Goal: Use online tool/utility: Utilize a website feature to perform a specific function

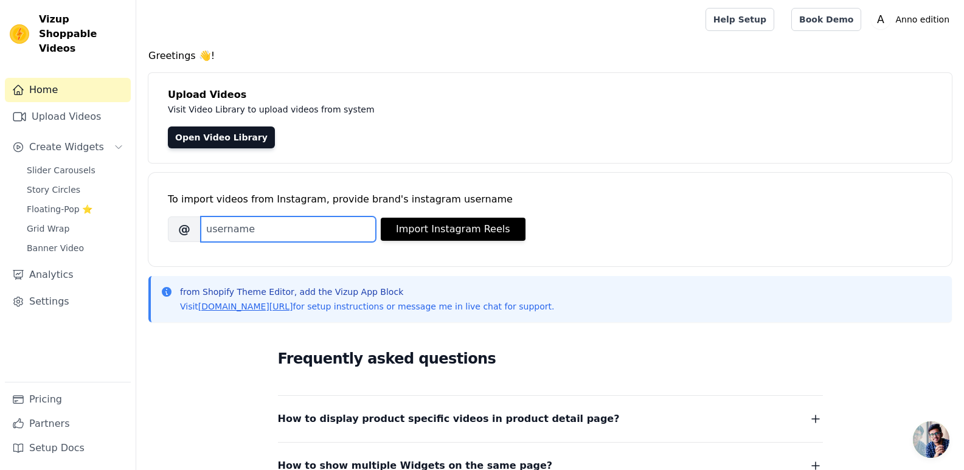
click at [227, 228] on input "Brand's Instagram Username" at bounding box center [288, 230] width 175 height 26
paste input "https://www.instagram.com/aanoedition/"
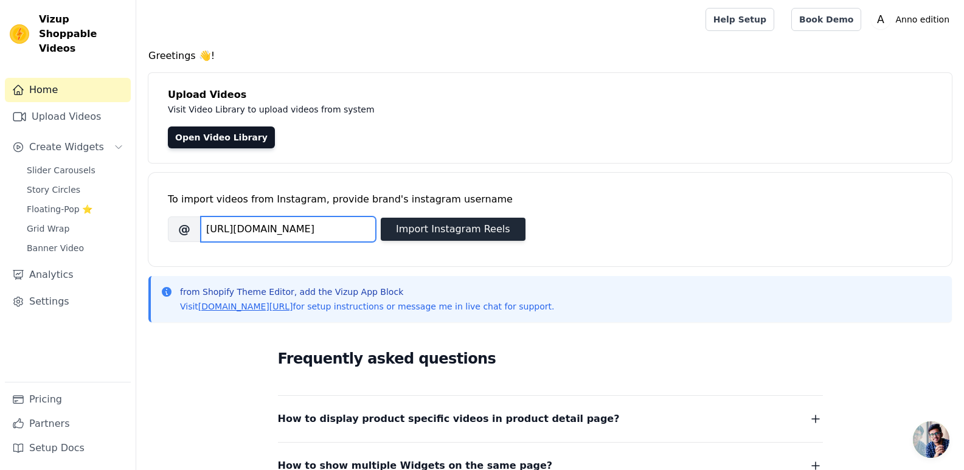
type input "https://www.instagram.com/aanoedition/"
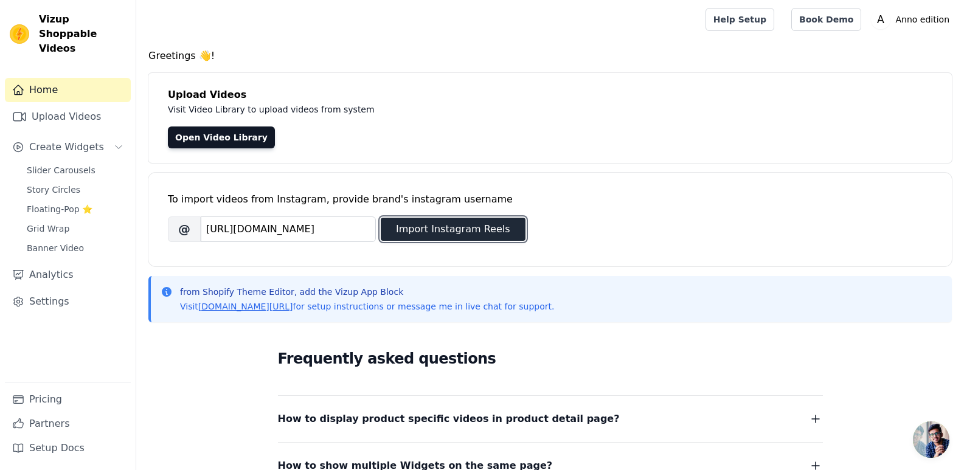
click at [401, 230] on button "Import Instagram Reels" at bounding box center [453, 229] width 145 height 23
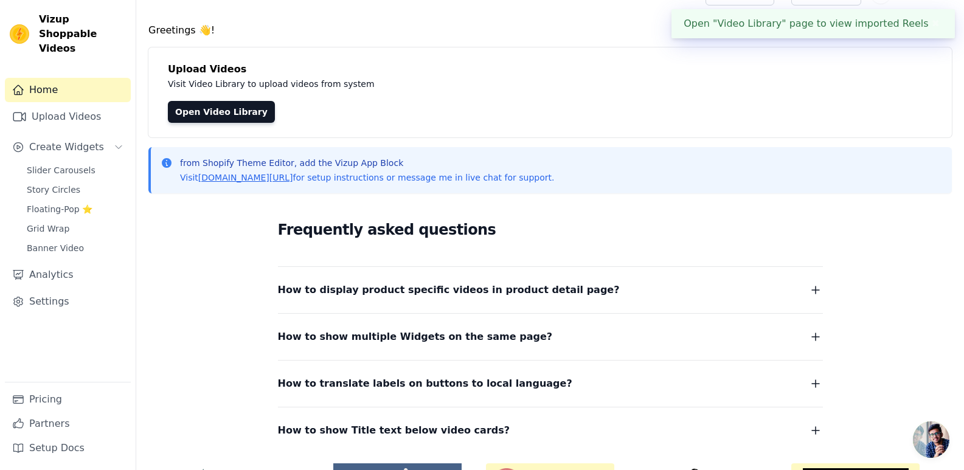
scroll to position [0, 0]
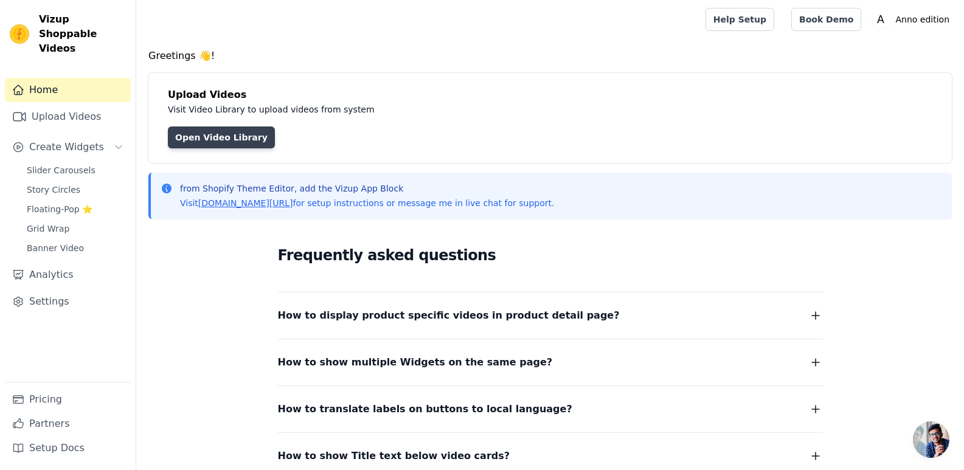
click at [192, 143] on link "Open Video Library" at bounding box center [221, 138] width 107 height 22
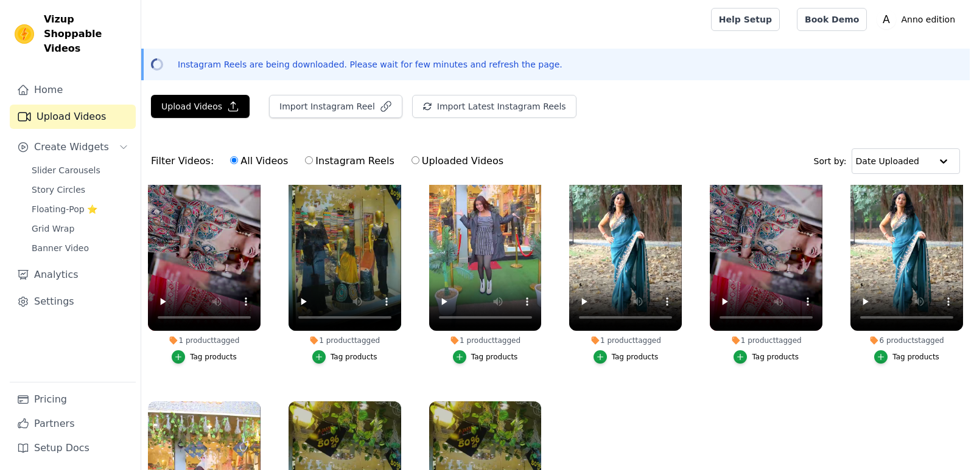
scroll to position [112, 0]
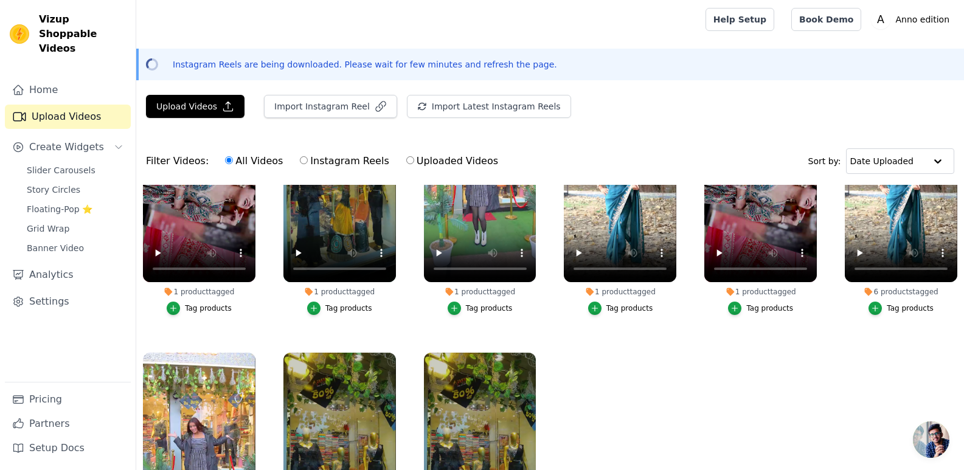
click at [300, 162] on input "Instagram Reels" at bounding box center [304, 160] width 8 height 8
radio input "true"
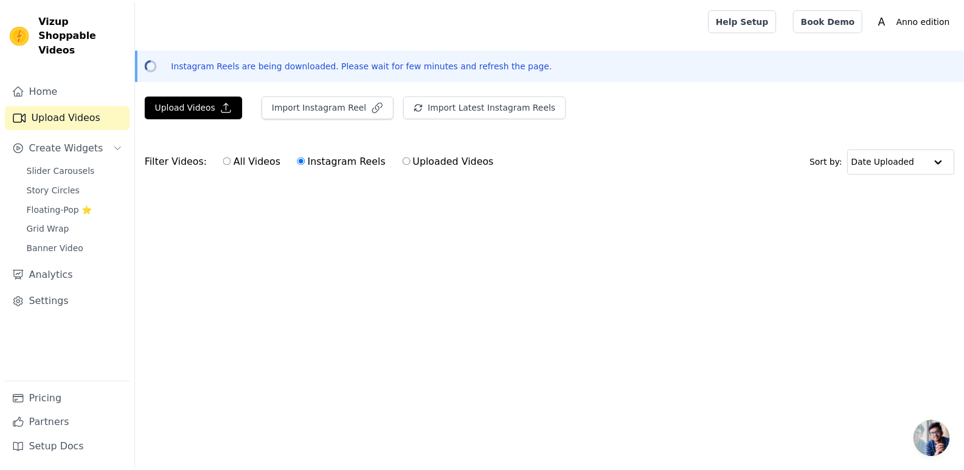
scroll to position [0, 0]
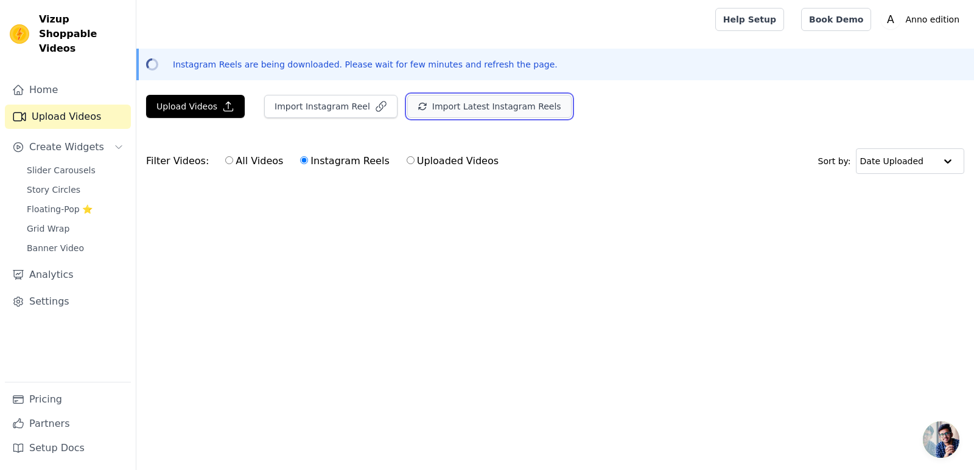
click at [428, 102] on button "Import Latest Instagram Reels" at bounding box center [489, 106] width 164 height 23
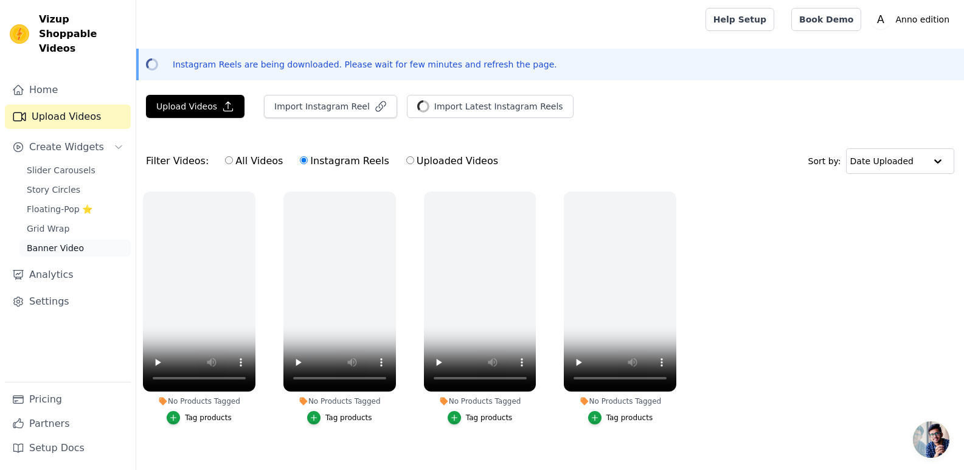
click at [43, 242] on span "Banner Video" at bounding box center [55, 248] width 57 height 12
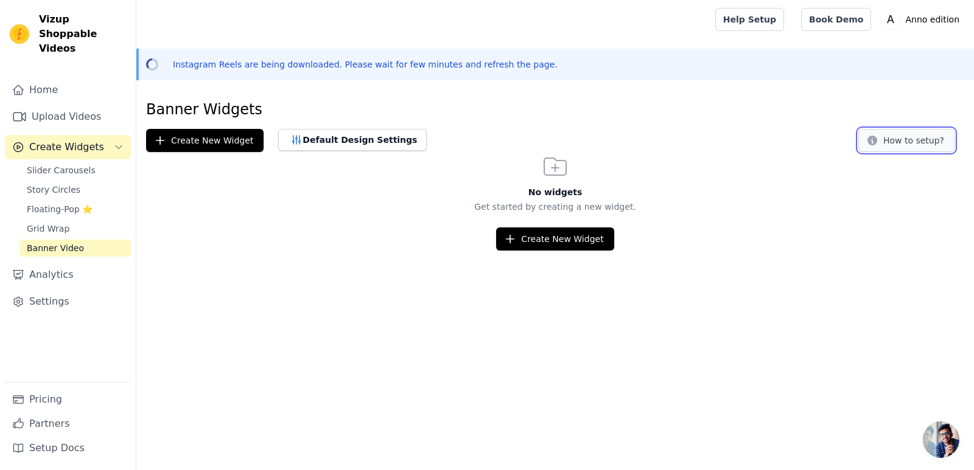
click at [878, 140] on icon at bounding box center [872, 140] width 12 height 12
click at [91, 162] on link "Slider Carousels" at bounding box center [74, 170] width 111 height 17
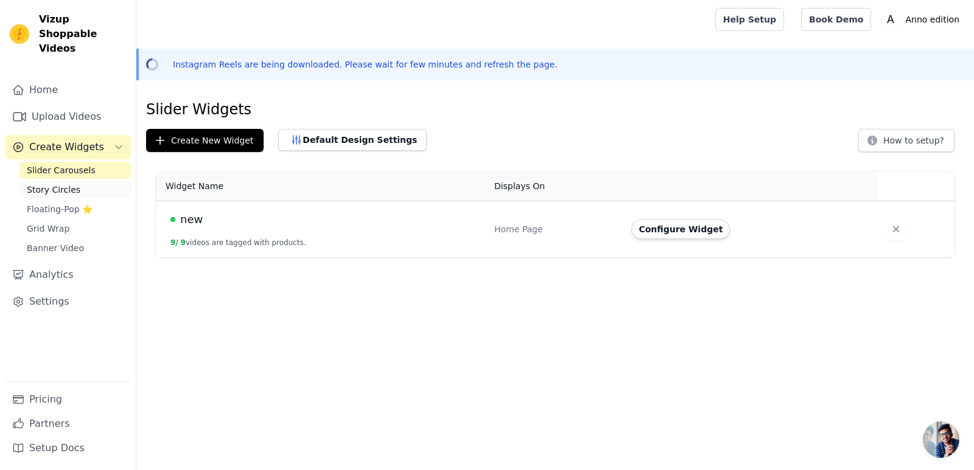
click at [69, 184] on span "Story Circles" at bounding box center [54, 190] width 54 height 12
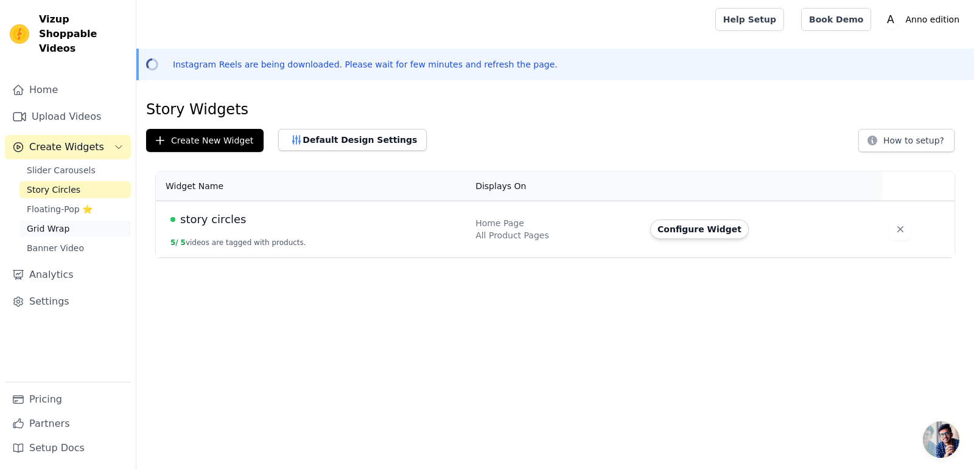
click at [58, 223] on span "Grid Wrap" at bounding box center [48, 229] width 43 height 12
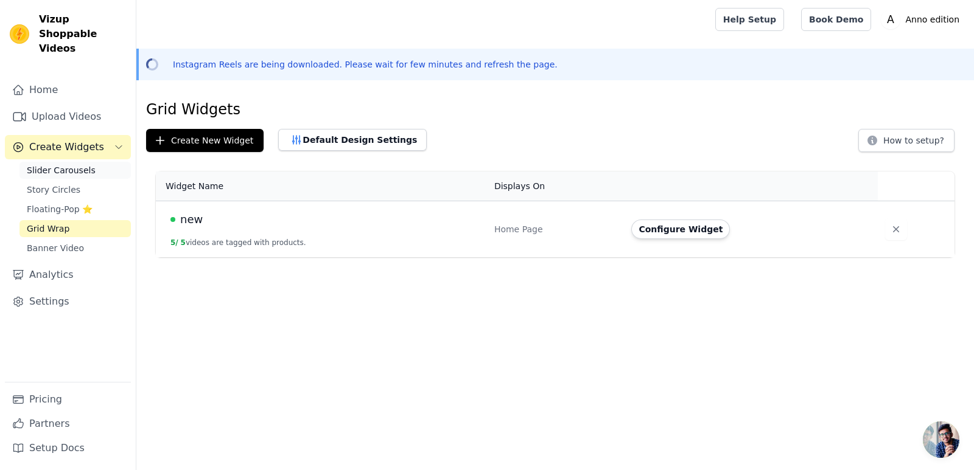
click at [62, 164] on span "Slider Carousels" at bounding box center [61, 170] width 69 height 12
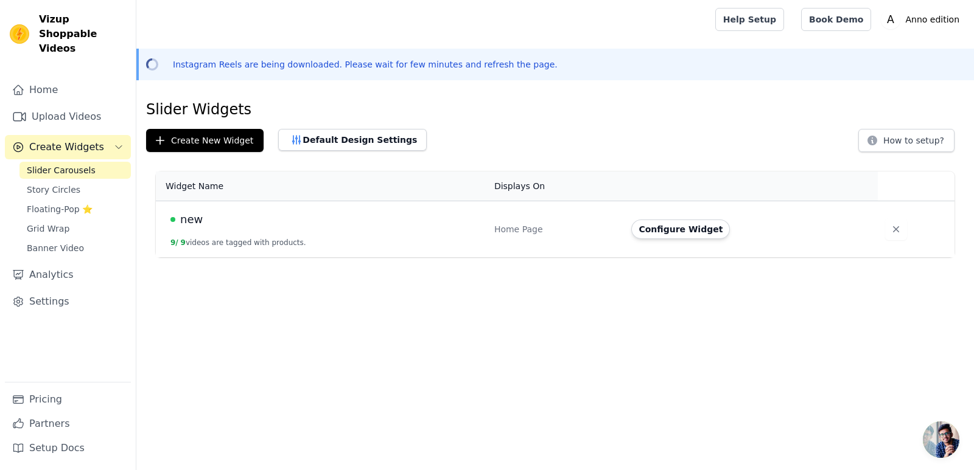
click at [228, 217] on div "new" at bounding box center [324, 219] width 309 height 17
click at [671, 226] on button "Configure Widget" at bounding box center [680, 229] width 99 height 19
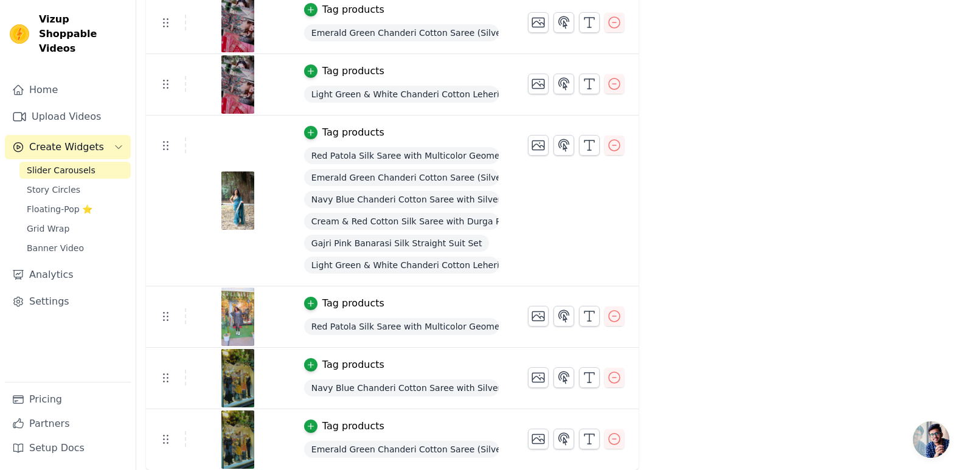
scroll to position [268, 0]
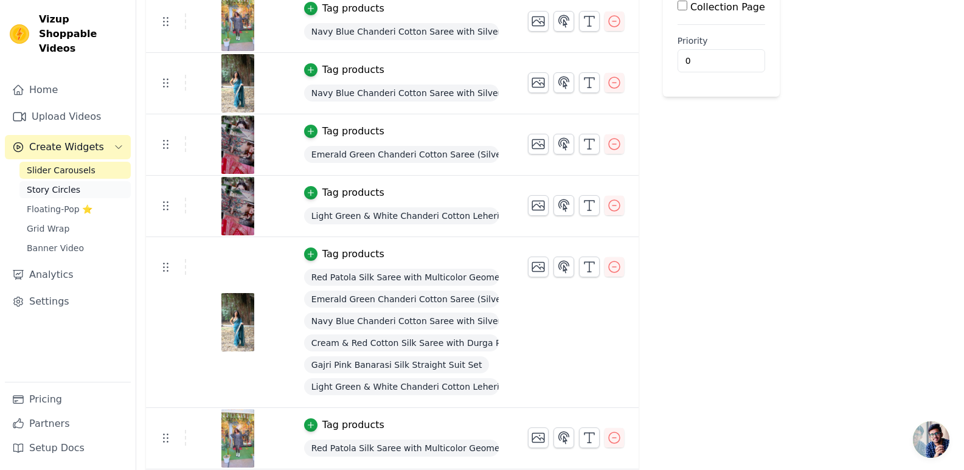
click at [86, 181] on link "Story Circles" at bounding box center [74, 189] width 111 height 17
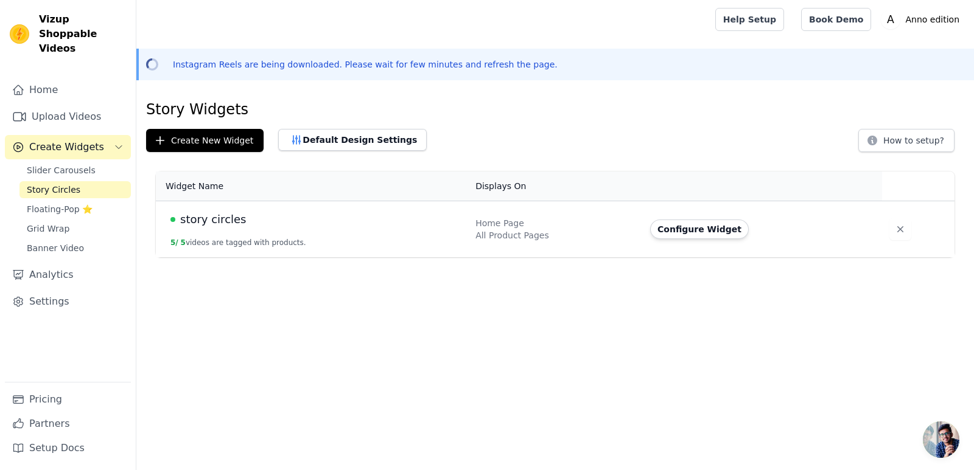
click at [221, 223] on span "story circles" at bounding box center [213, 219] width 66 height 17
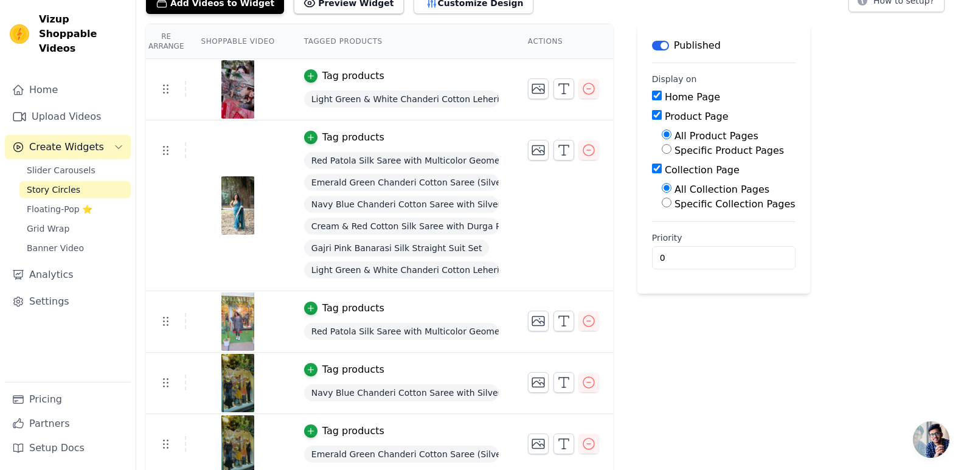
scroll to position [144, 0]
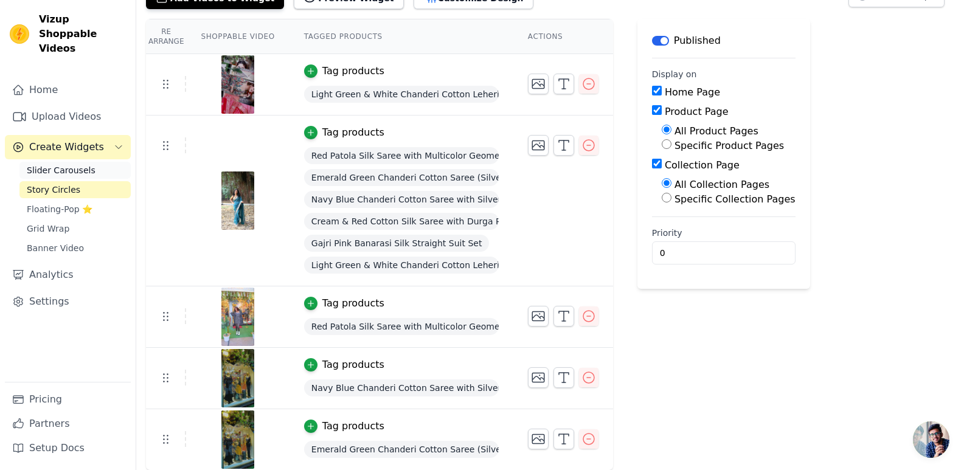
click at [56, 164] on span "Slider Carousels" at bounding box center [61, 170] width 69 height 12
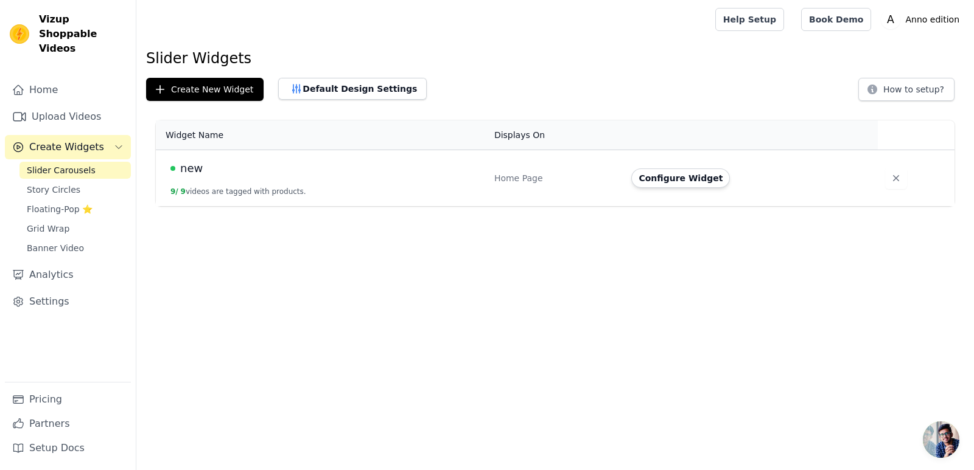
click at [114, 142] on icon "Sidebar" at bounding box center [119, 147] width 10 height 10
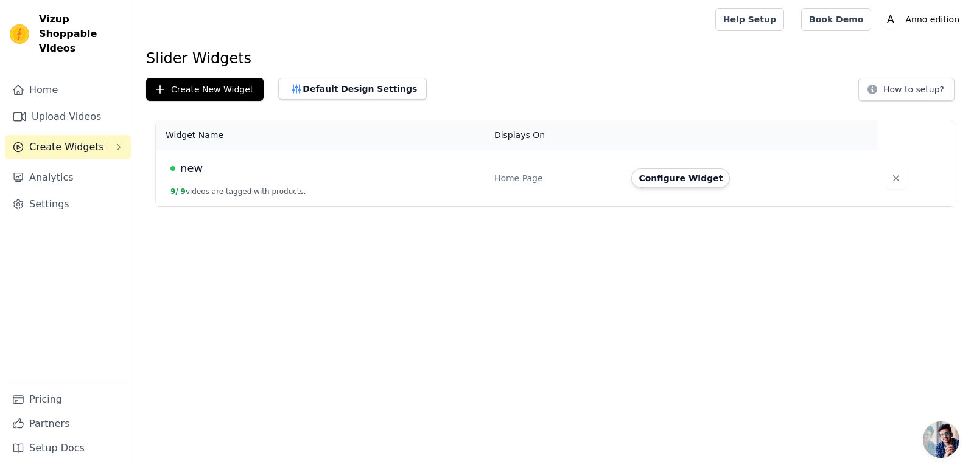
click at [114, 142] on icon "Sidebar" at bounding box center [119, 147] width 10 height 10
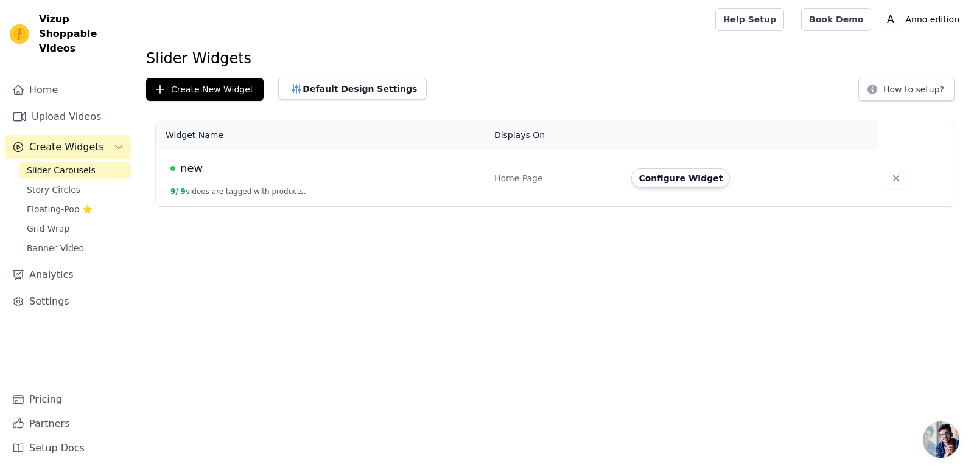
click at [182, 168] on span "new" at bounding box center [191, 168] width 23 height 17
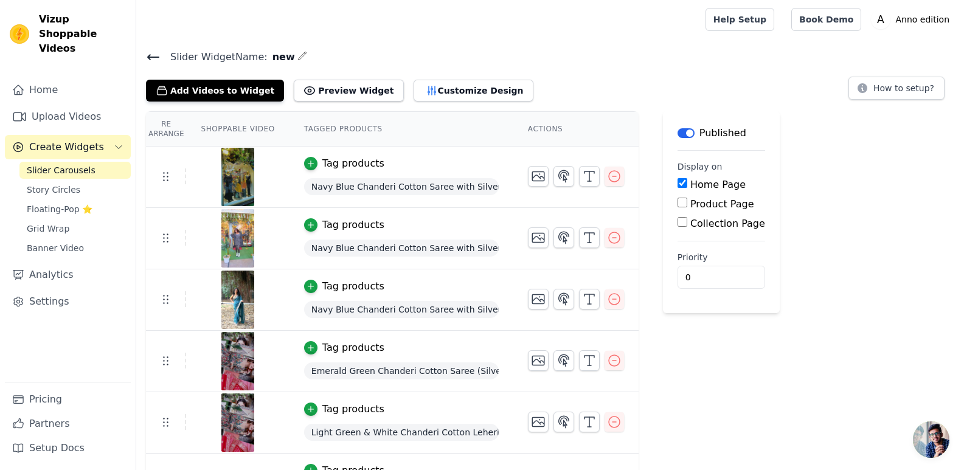
click at [151, 54] on icon at bounding box center [153, 57] width 15 height 15
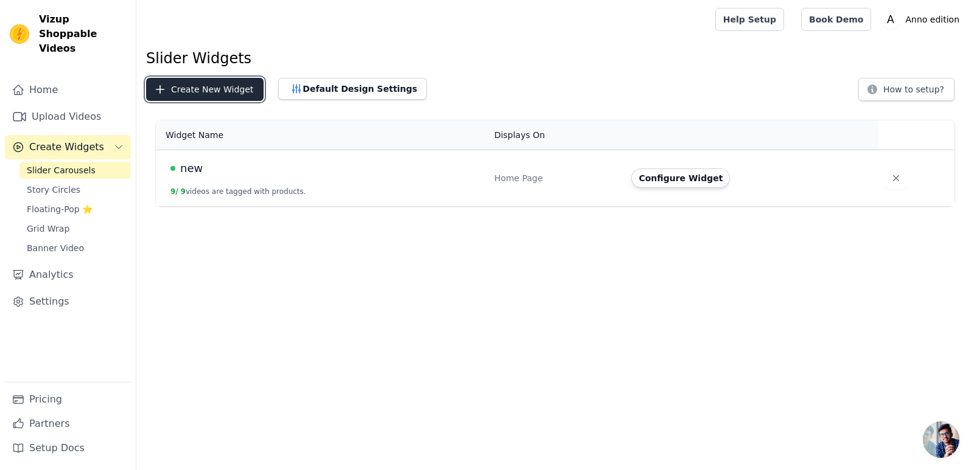
click at [168, 84] on button "Create New Widget" at bounding box center [204, 89] width 117 height 23
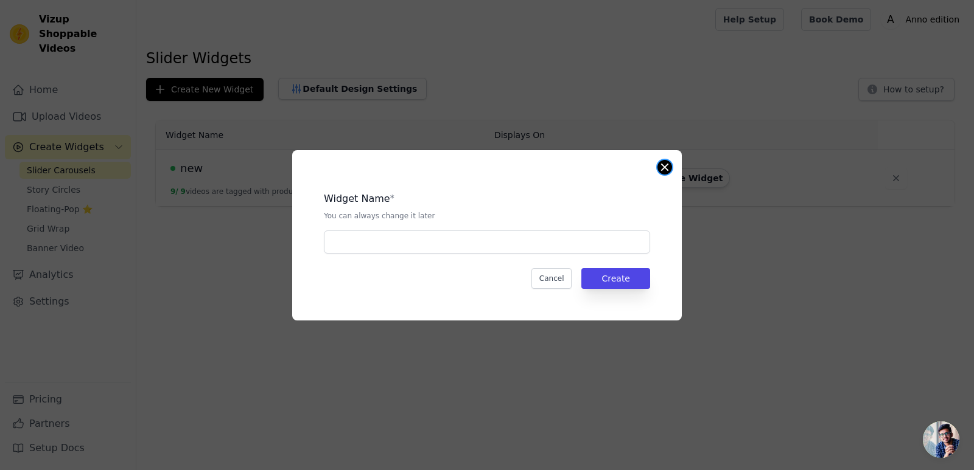
click at [663, 168] on button "Close modal" at bounding box center [664, 167] width 15 height 15
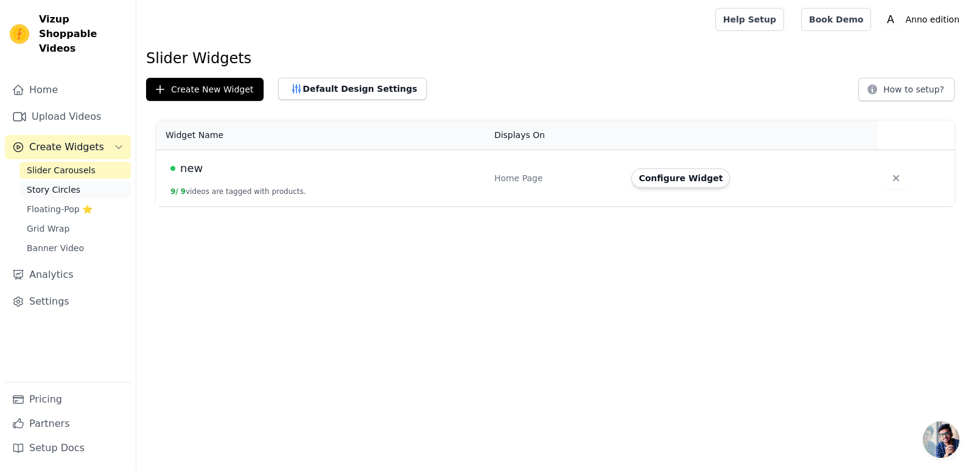
click at [60, 184] on span "Story Circles" at bounding box center [54, 190] width 54 height 12
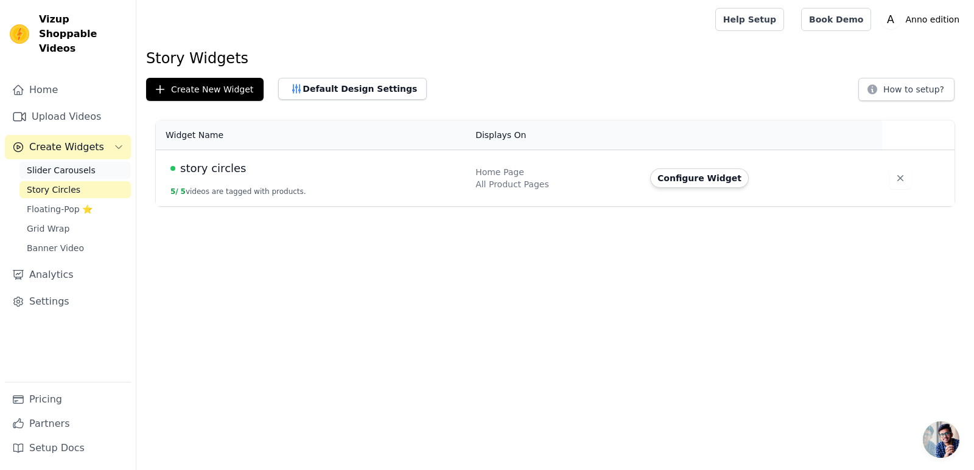
click at [61, 163] on link "Slider Carousels" at bounding box center [74, 170] width 111 height 17
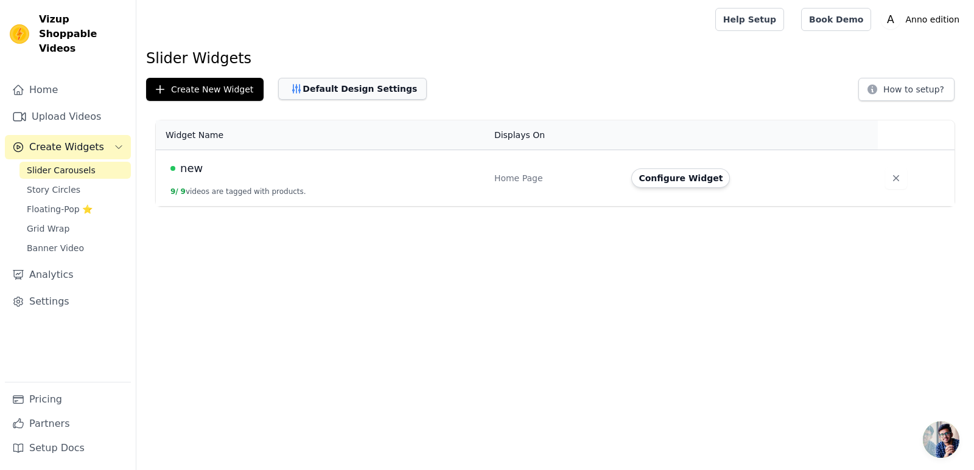
click at [333, 92] on button "Default Design Settings" at bounding box center [352, 89] width 148 height 22
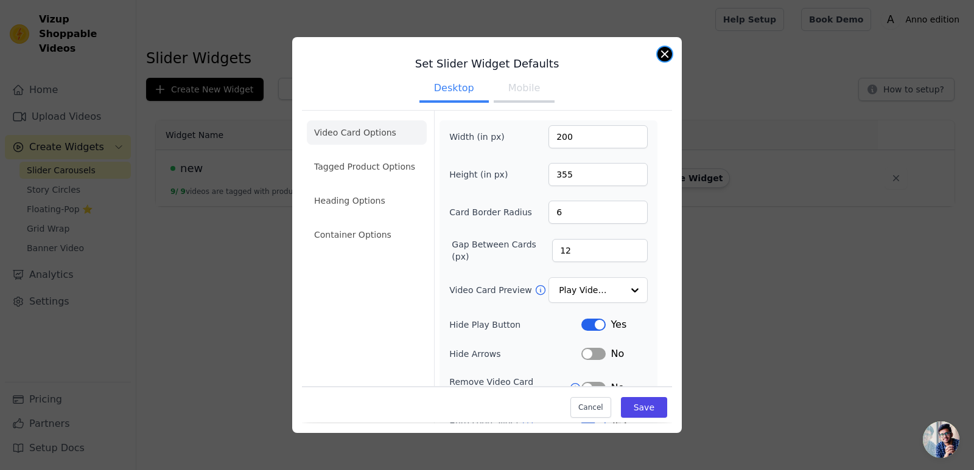
click at [668, 55] on button "Close modal" at bounding box center [664, 54] width 15 height 15
